Goal: Transaction & Acquisition: Purchase product/service

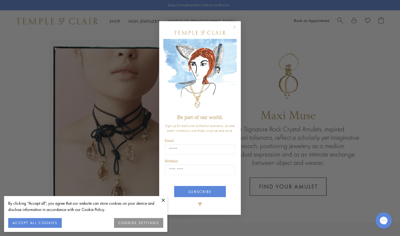
click at [235, 27] on circle "Close dialog" at bounding box center [234, 27] width 7 height 7
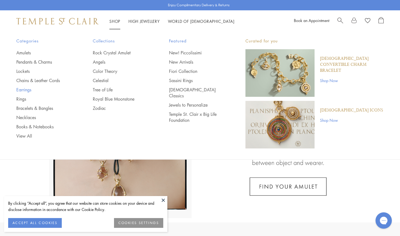
click at [25, 90] on link "Earrings" at bounding box center [43, 90] width 55 height 6
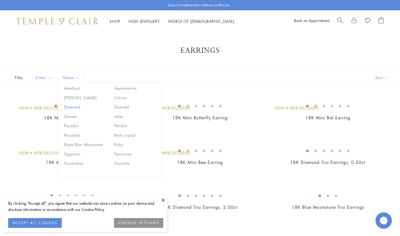
click at [70, 104] on button "Diamond" at bounding box center [86, 107] width 46 height 6
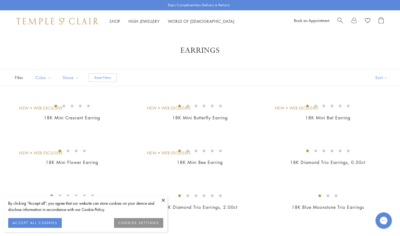
click at [134, 48] on h1 "Earrings" at bounding box center [200, 51] width 356 height 10
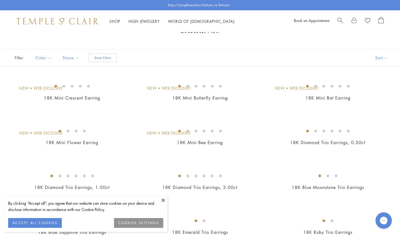
scroll to position [21, 0]
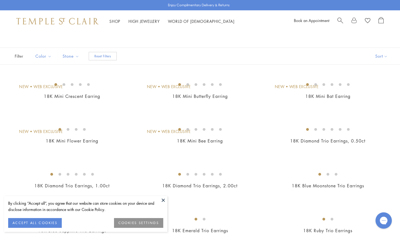
click at [164, 199] on button at bounding box center [163, 200] width 8 height 8
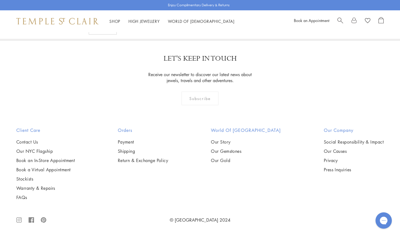
scroll to position [2583, 0]
click at [199, 18] on link "2" at bounding box center [200, 10] width 18 height 15
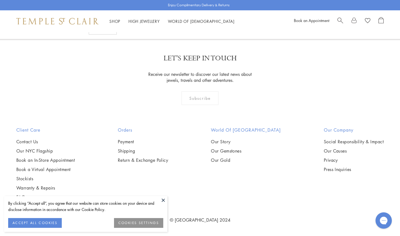
scroll to position [1974, 0]
click at [202, 18] on link "1" at bounding box center [200, 10] width 18 height 15
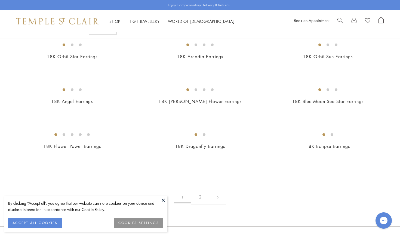
scroll to position [693, 0]
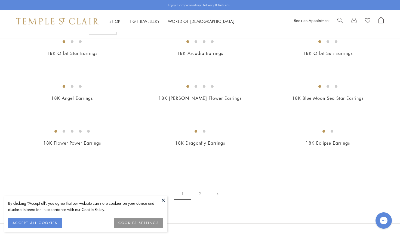
click at [0, 0] on img at bounding box center [0, 0] width 0 height 0
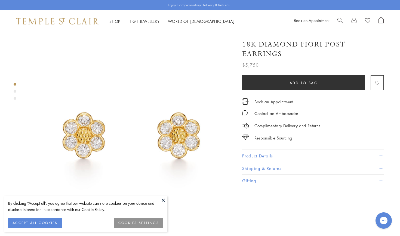
click at [165, 199] on button at bounding box center [163, 200] width 8 height 8
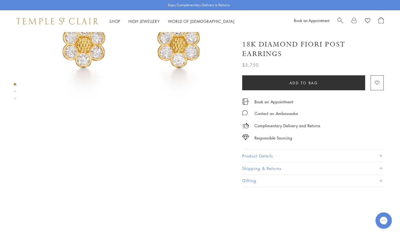
scroll to position [90, 0]
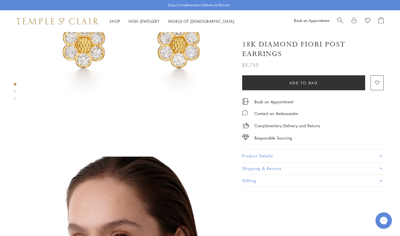
click at [380, 155] on span at bounding box center [380, 156] width 3 height 3
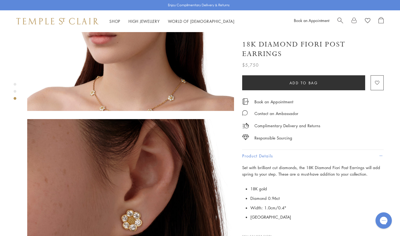
scroll to position [340, 0]
